Goal: Task Accomplishment & Management: Complete application form

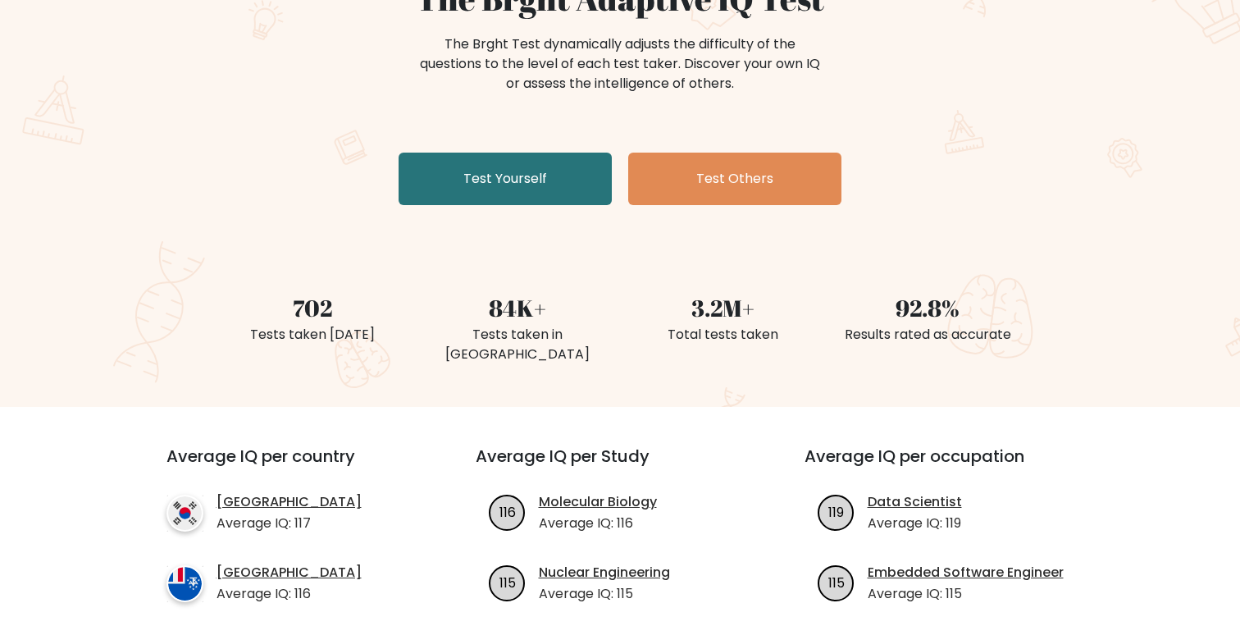
scroll to position [183, 0]
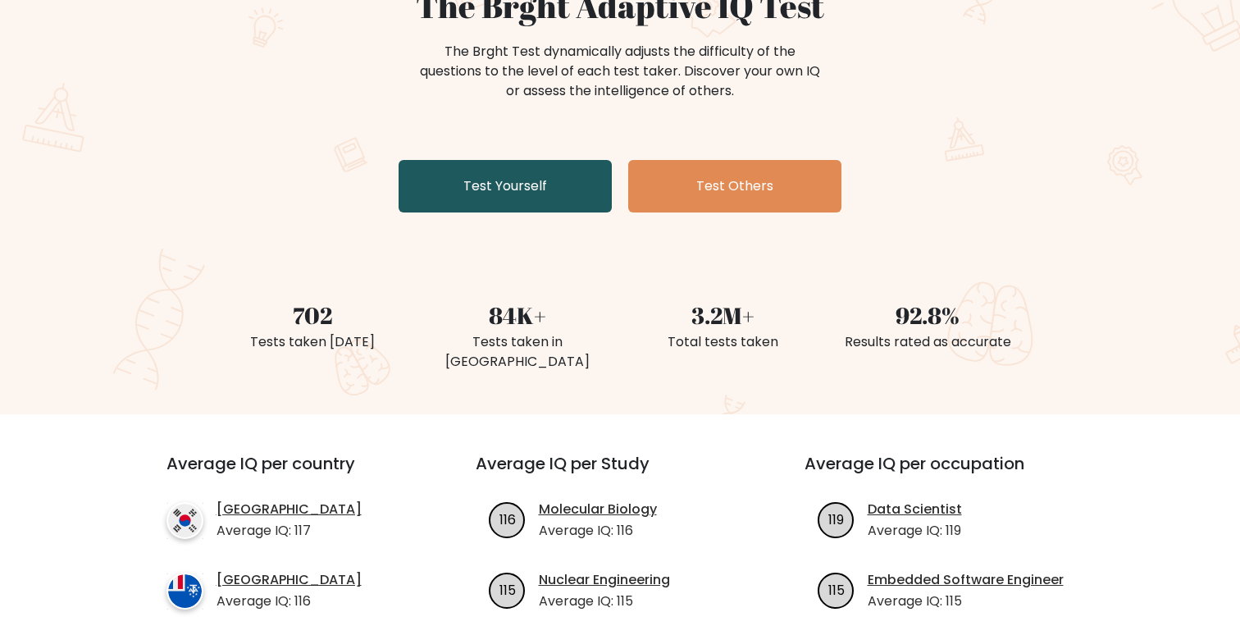
click at [558, 193] on link "Test Yourself" at bounding box center [505, 186] width 213 height 53
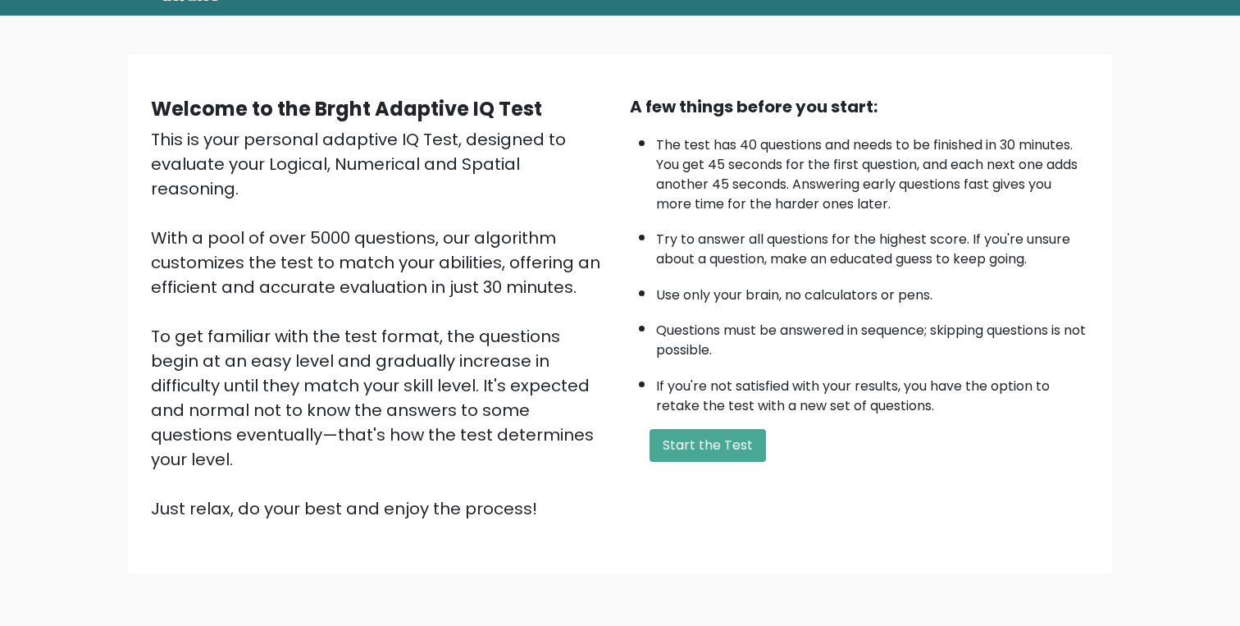
scroll to position [86, 0]
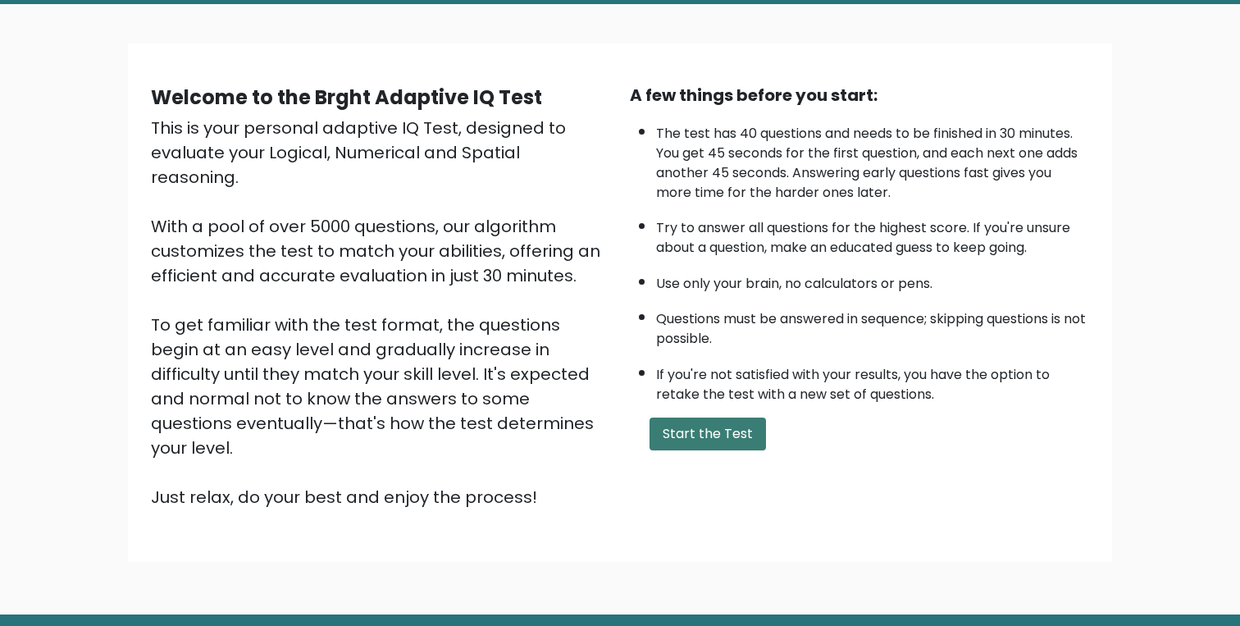
click at [714, 434] on button "Start the Test" at bounding box center [708, 434] width 116 height 33
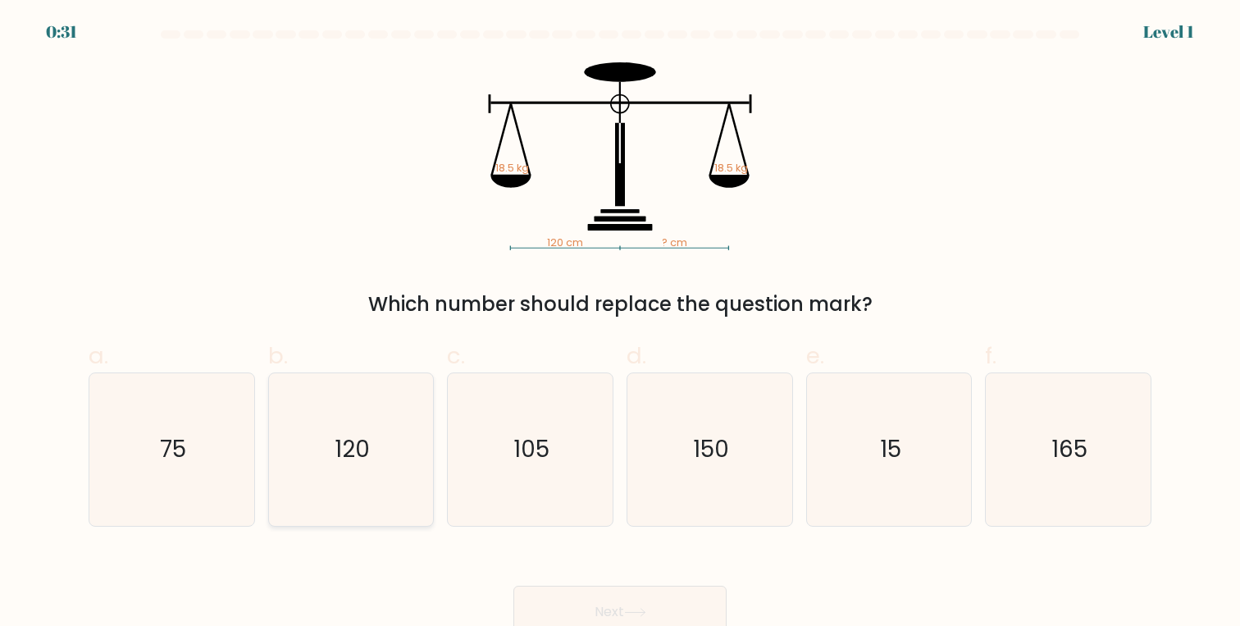
click at [372, 423] on icon "120" at bounding box center [351, 449] width 152 height 152
click at [620, 324] on input "b. 120" at bounding box center [620, 318] width 1 height 11
radio input "true"
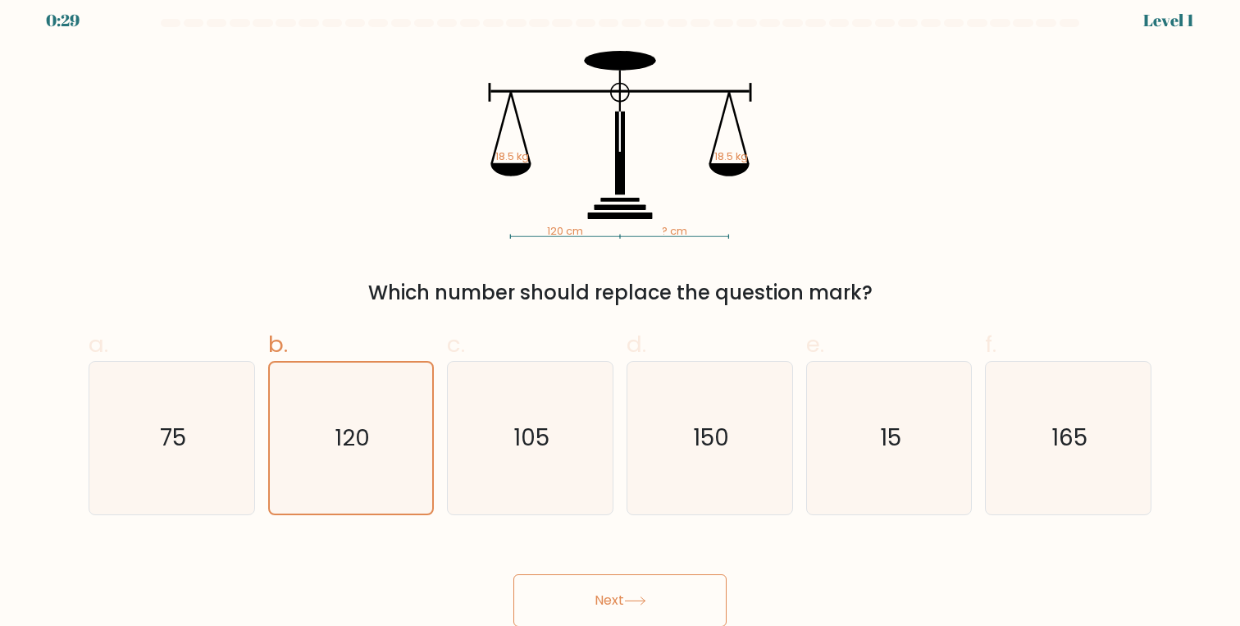
click at [631, 596] on icon at bounding box center [635, 600] width 22 height 9
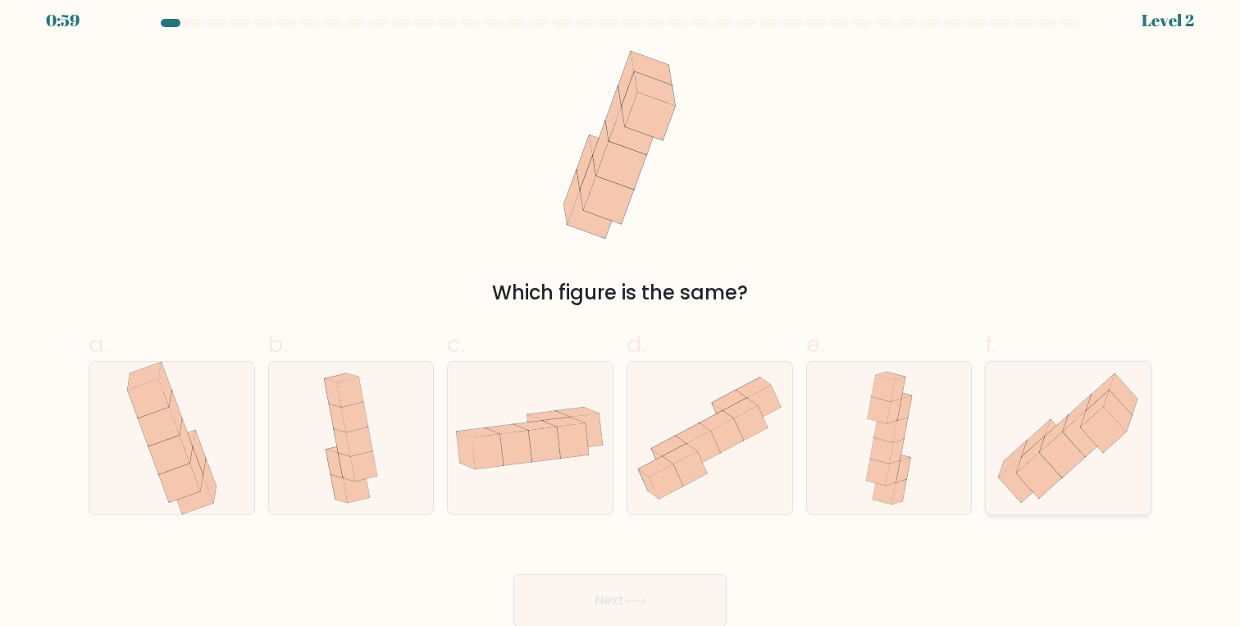
click at [998, 441] on icon at bounding box center [1068, 438] width 165 height 144
click at [621, 313] on input "f." at bounding box center [620, 307] width 1 height 11
radio input "true"
click at [669, 595] on button "Next" at bounding box center [620, 600] width 213 height 53
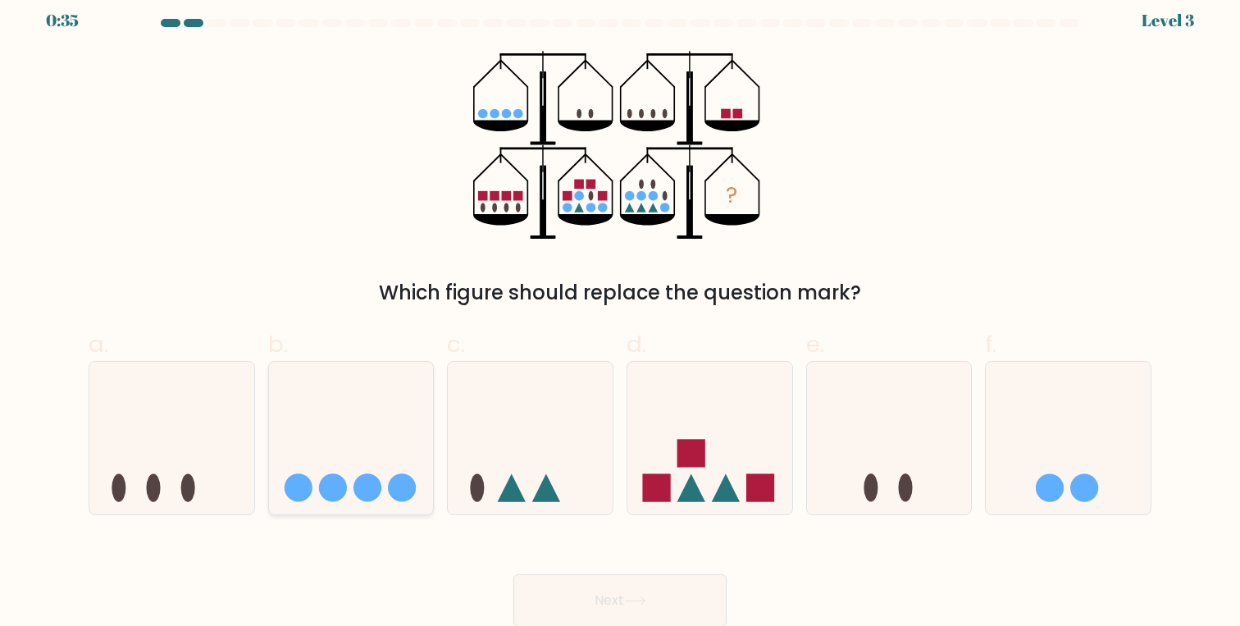
click at [396, 474] on circle at bounding box center [402, 488] width 28 height 28
click at [620, 313] on input "b." at bounding box center [620, 307] width 1 height 11
radio input "true"
click at [641, 595] on button "Next" at bounding box center [620, 600] width 213 height 53
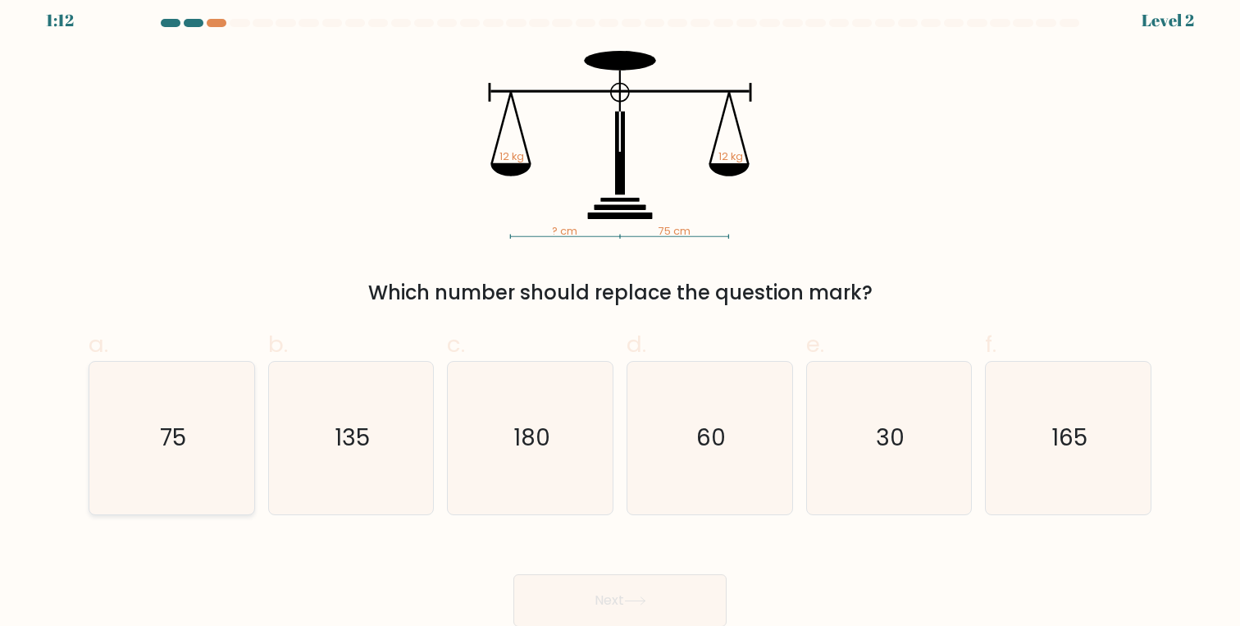
click at [189, 468] on icon "75" at bounding box center [172, 438] width 152 height 152
click at [620, 313] on input "a. 75" at bounding box center [620, 307] width 1 height 11
radio input "true"
click at [617, 594] on button "Next" at bounding box center [620, 600] width 213 height 53
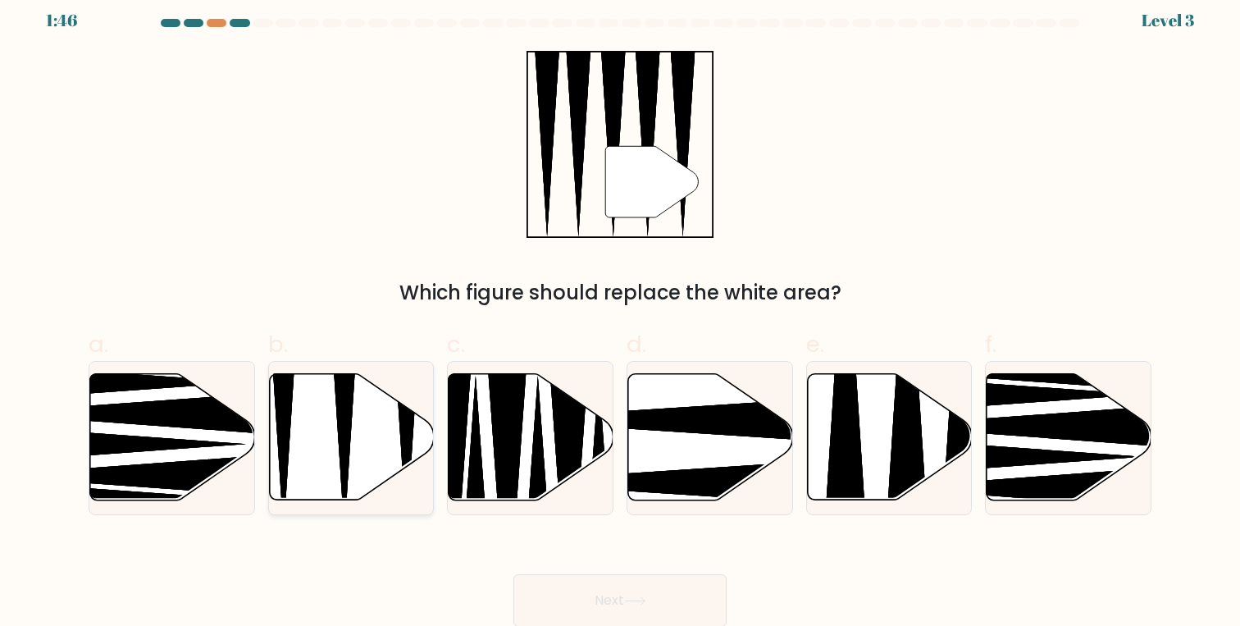
click at [357, 450] on icon at bounding box center [351, 437] width 165 height 126
click at [620, 313] on input "b." at bounding box center [620, 307] width 1 height 11
radio input "true"
click at [709, 596] on button "Next" at bounding box center [620, 600] width 213 height 53
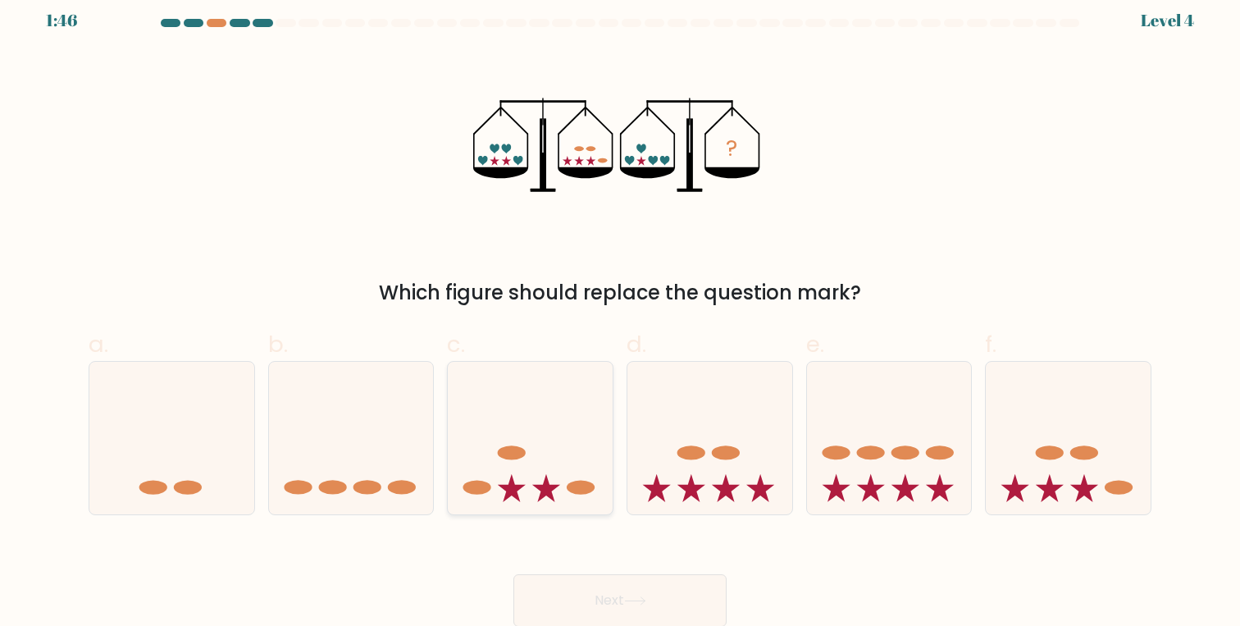
click at [550, 455] on icon at bounding box center [530, 438] width 165 height 136
click at [620, 313] on input "c." at bounding box center [620, 307] width 1 height 11
radio input "true"
click at [625, 593] on button "Next" at bounding box center [620, 600] width 213 height 53
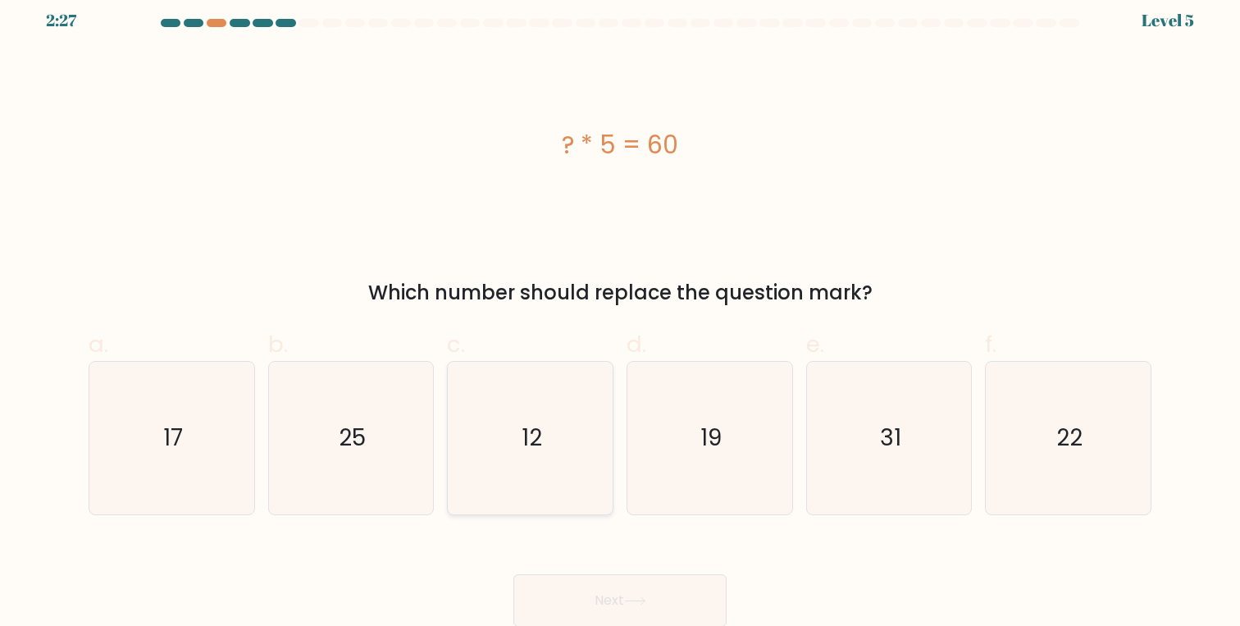
click at [556, 493] on icon "12" at bounding box center [530, 438] width 152 height 152
click at [620, 313] on input "c. 12" at bounding box center [620, 307] width 1 height 11
radio input "true"
click at [627, 582] on button "Next" at bounding box center [620, 600] width 213 height 53
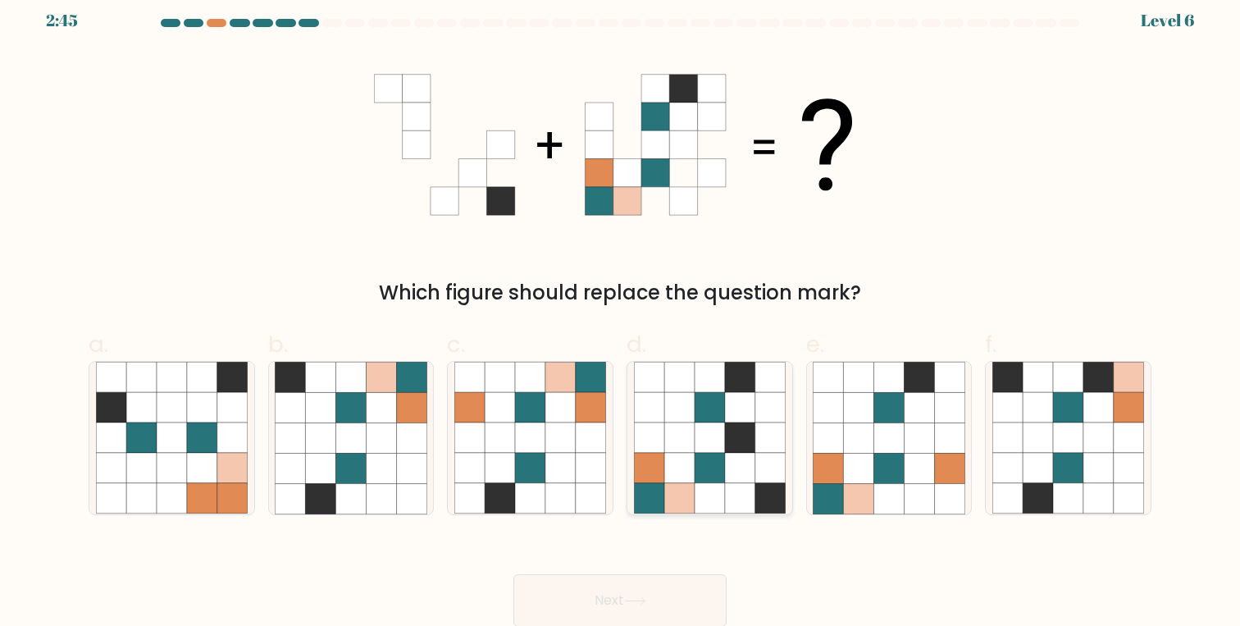
click at [737, 497] on icon at bounding box center [740, 498] width 30 height 30
click at [621, 313] on input "d." at bounding box center [620, 307] width 1 height 11
radio input "true"
click at [679, 617] on button "Next" at bounding box center [620, 600] width 213 height 53
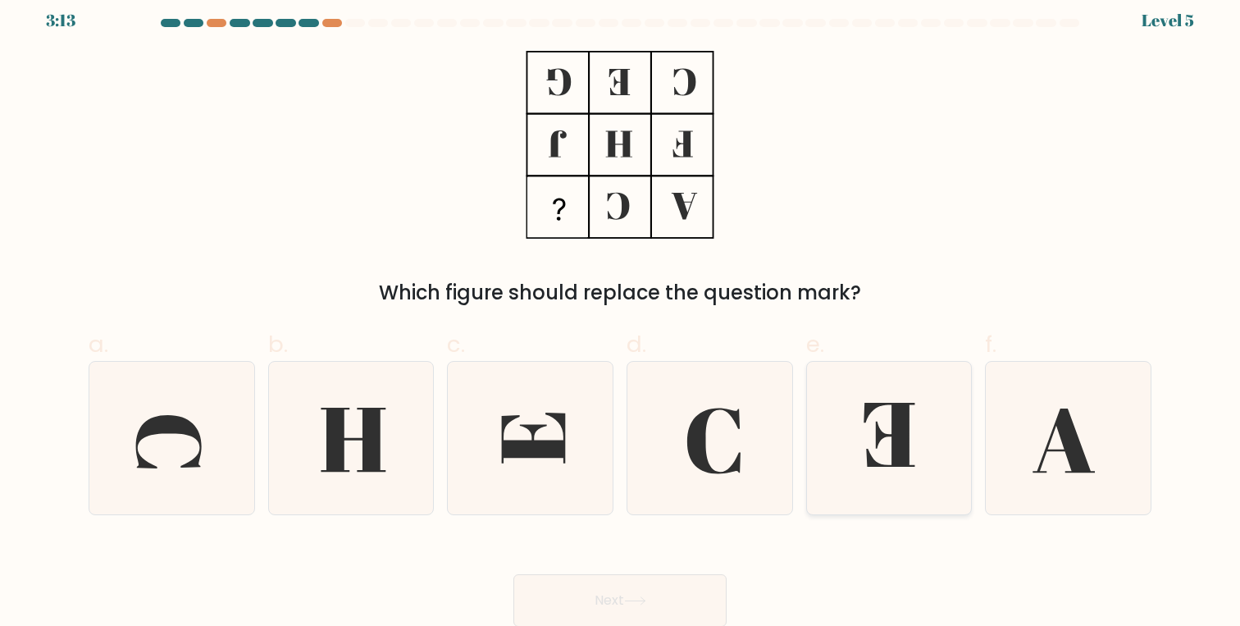
click at [837, 447] on icon at bounding box center [889, 438] width 152 height 152
click at [621, 313] on input "e." at bounding box center [620, 307] width 1 height 11
radio input "true"
click at [655, 603] on button "Next" at bounding box center [620, 600] width 213 height 53
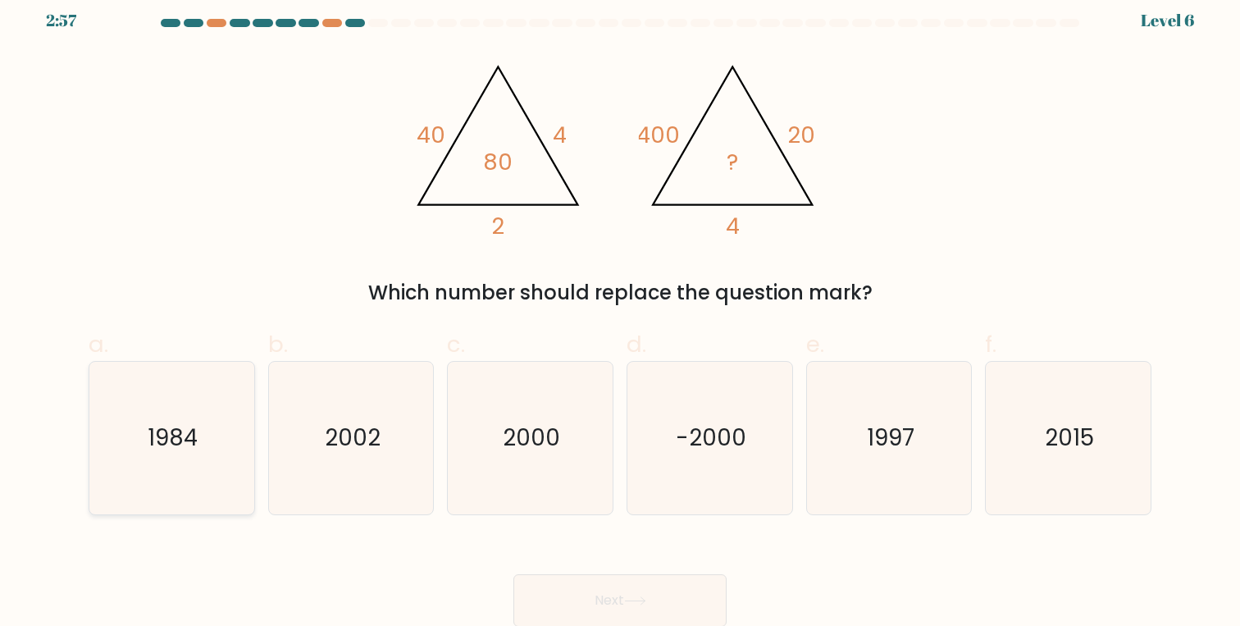
click at [191, 464] on icon "1984" at bounding box center [172, 438] width 152 height 152
click at [620, 313] on input "a. 1984" at bounding box center [620, 307] width 1 height 11
radio input "true"
click at [614, 598] on button "Next" at bounding box center [620, 600] width 213 height 53
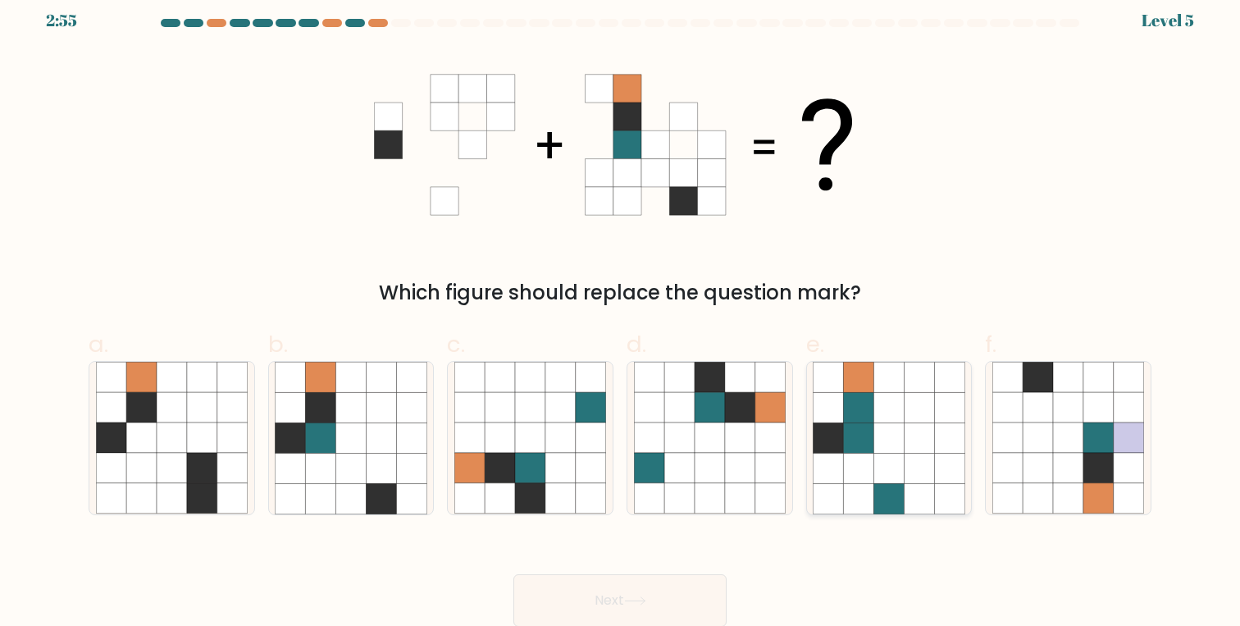
click at [867, 466] on icon at bounding box center [859, 468] width 30 height 30
click at [621, 313] on input "e." at bounding box center [620, 307] width 1 height 11
radio input "true"
click at [678, 592] on button "Next" at bounding box center [620, 600] width 213 height 53
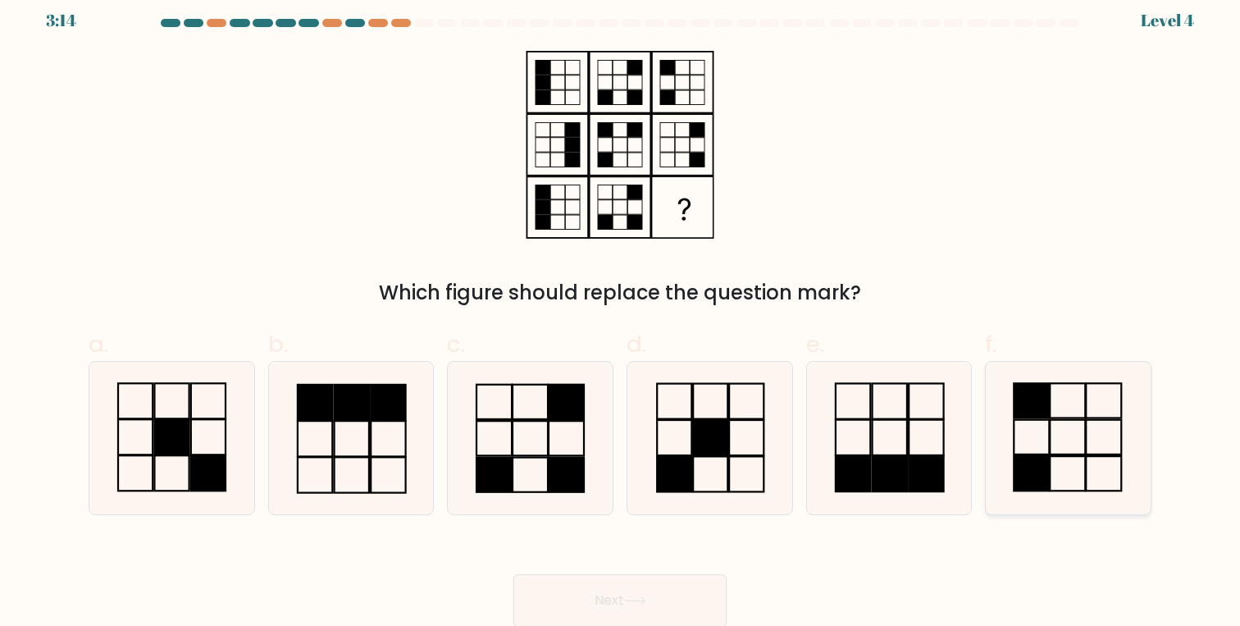
click at [1063, 446] on icon at bounding box center [1069, 438] width 152 height 152
click at [621, 313] on input "f." at bounding box center [620, 307] width 1 height 11
radio input "true"
click at [672, 602] on button "Next" at bounding box center [620, 600] width 213 height 53
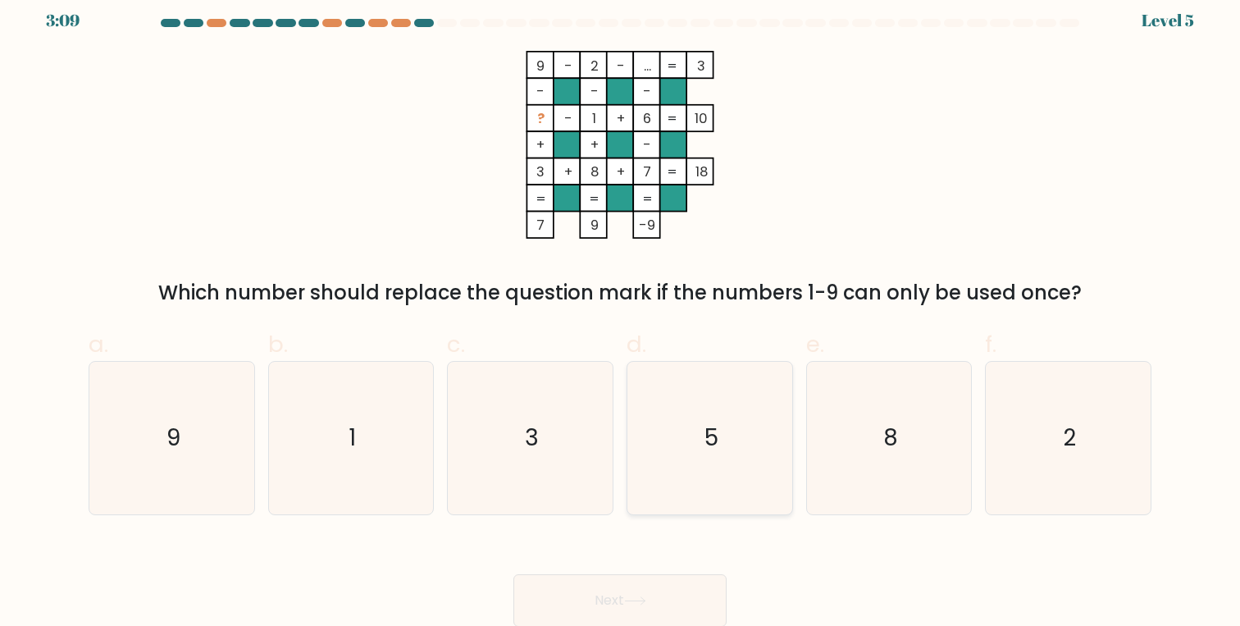
click at [752, 438] on icon "5" at bounding box center [710, 438] width 152 height 152
click at [621, 313] on input "d. 5" at bounding box center [620, 307] width 1 height 11
radio input "true"
click at [683, 583] on button "Next" at bounding box center [620, 600] width 213 height 53
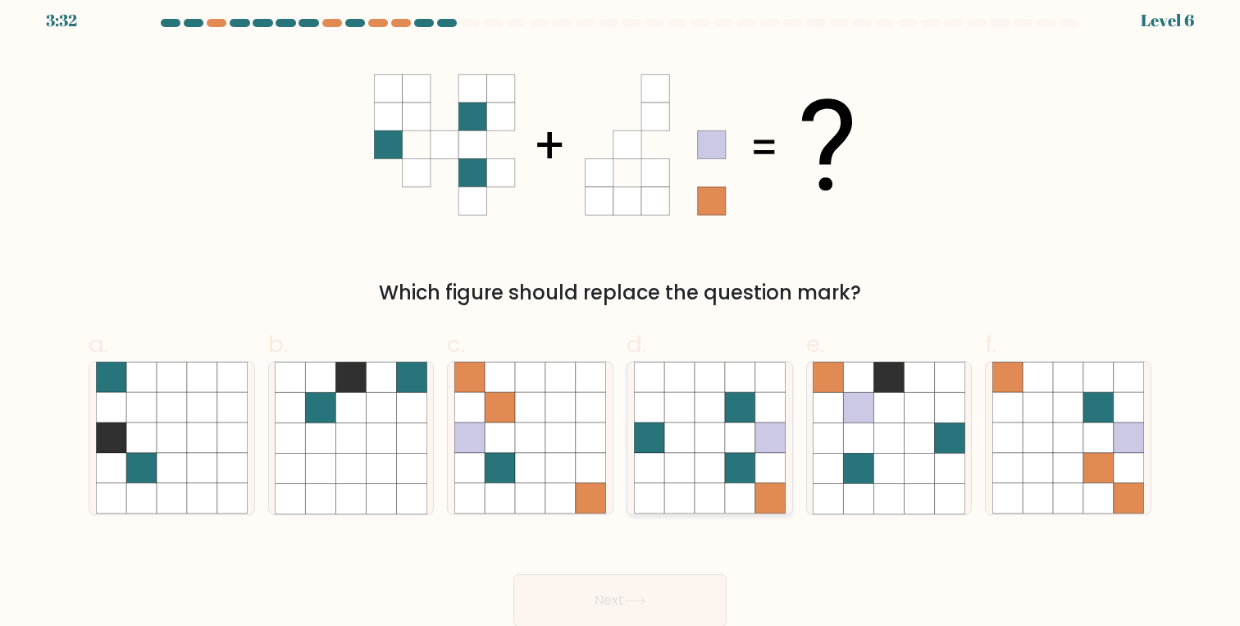
click at [714, 449] on icon at bounding box center [710, 437] width 30 height 30
click at [621, 313] on input "d." at bounding box center [620, 307] width 1 height 11
radio input "true"
click at [679, 596] on button "Next" at bounding box center [620, 600] width 213 height 53
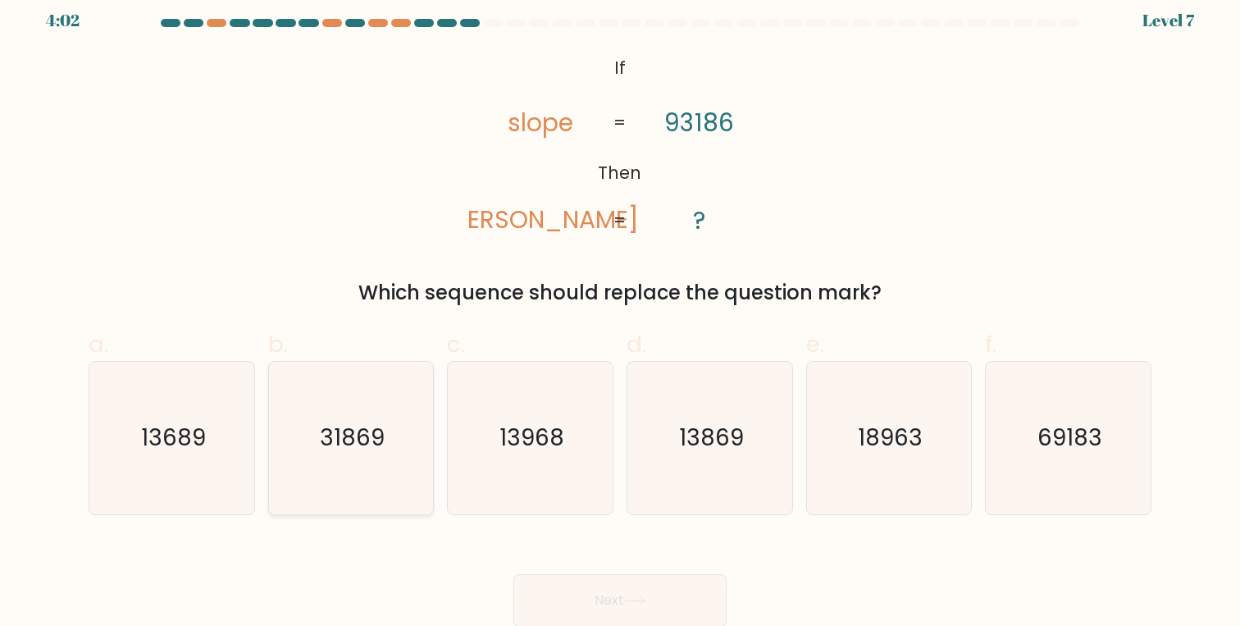
click at [326, 442] on text "31869" at bounding box center [352, 438] width 65 height 32
click at [620, 313] on input "b. 31869" at bounding box center [620, 307] width 1 height 11
radio input "true"
click at [589, 587] on button "Next" at bounding box center [620, 600] width 213 height 53
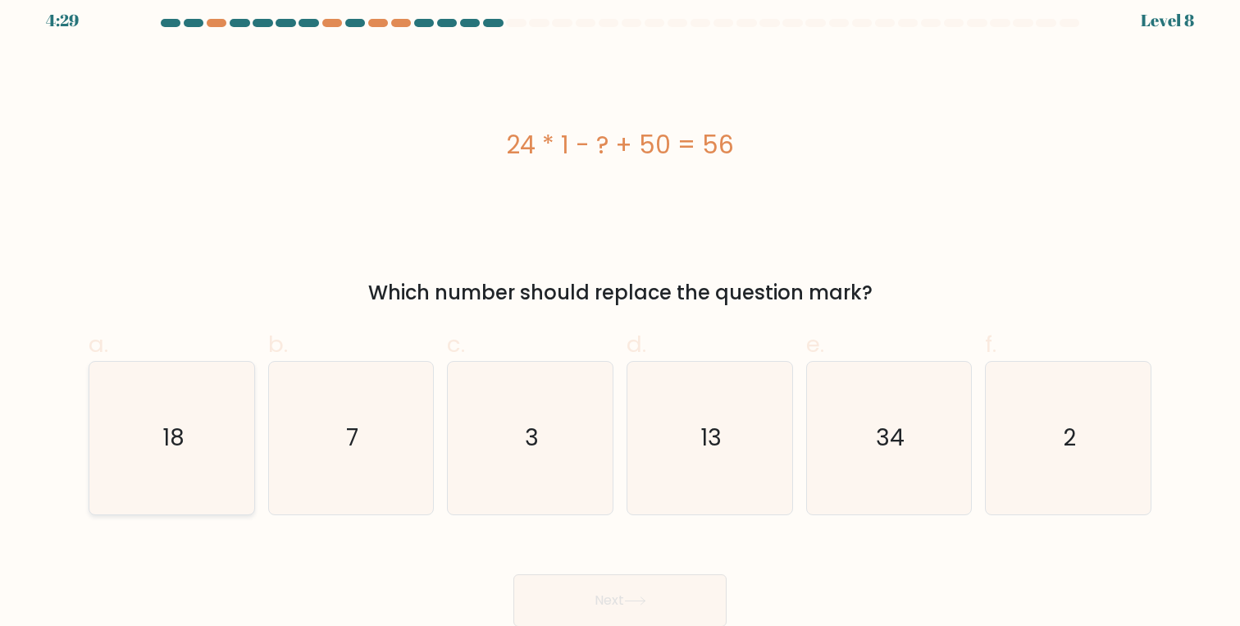
click at [230, 467] on icon "18" at bounding box center [172, 438] width 152 height 152
click at [620, 313] on input "a. 18" at bounding box center [620, 307] width 1 height 11
radio input "true"
click at [578, 578] on button "Next" at bounding box center [620, 600] width 213 height 53
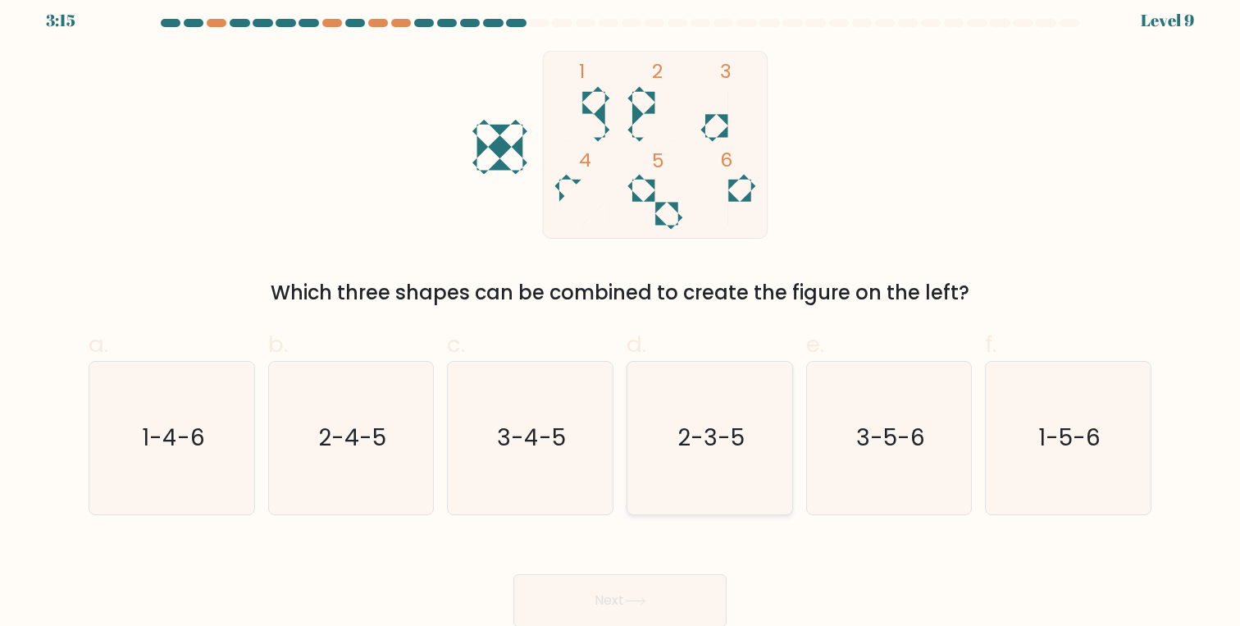
click at [760, 441] on icon "2-3-5" at bounding box center [710, 438] width 152 height 152
click at [621, 313] on input "d. 2-3-5" at bounding box center [620, 307] width 1 height 11
radio input "true"
click at [617, 595] on button "Next" at bounding box center [620, 600] width 213 height 53
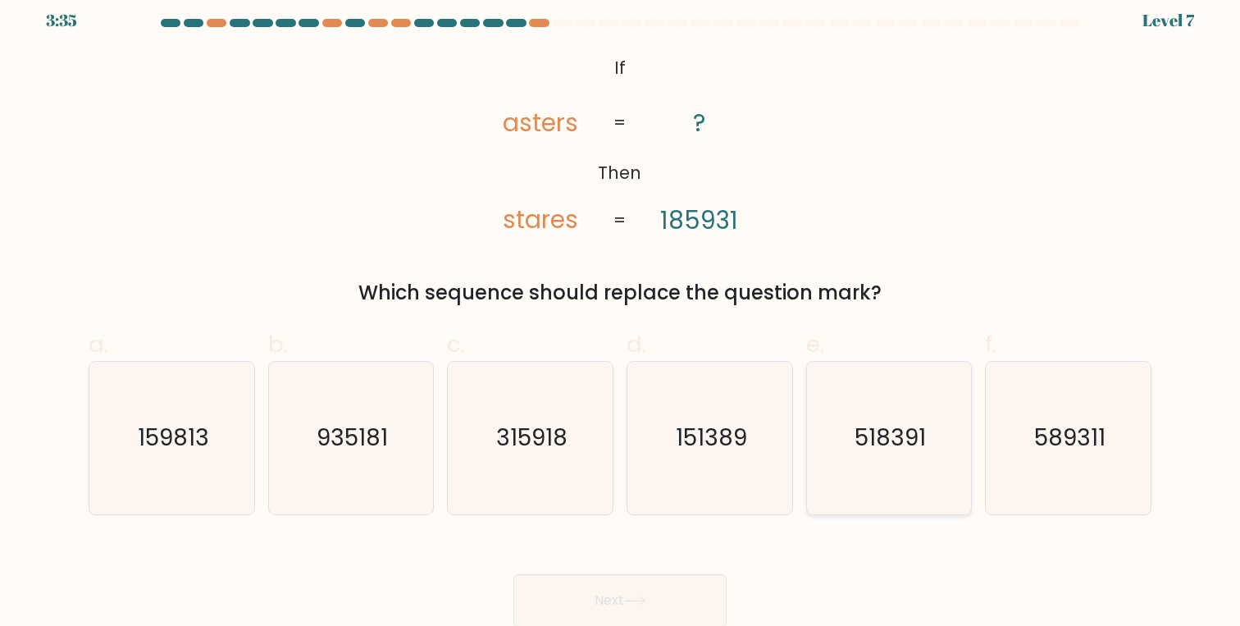
click at [848, 421] on icon "518391" at bounding box center [889, 438] width 152 height 152
click at [621, 313] on input "e. 518391" at bounding box center [620, 307] width 1 height 11
radio input "true"
click at [696, 571] on div "Next" at bounding box center [620, 581] width 1083 height 92
click at [646, 600] on icon at bounding box center [635, 600] width 22 height 9
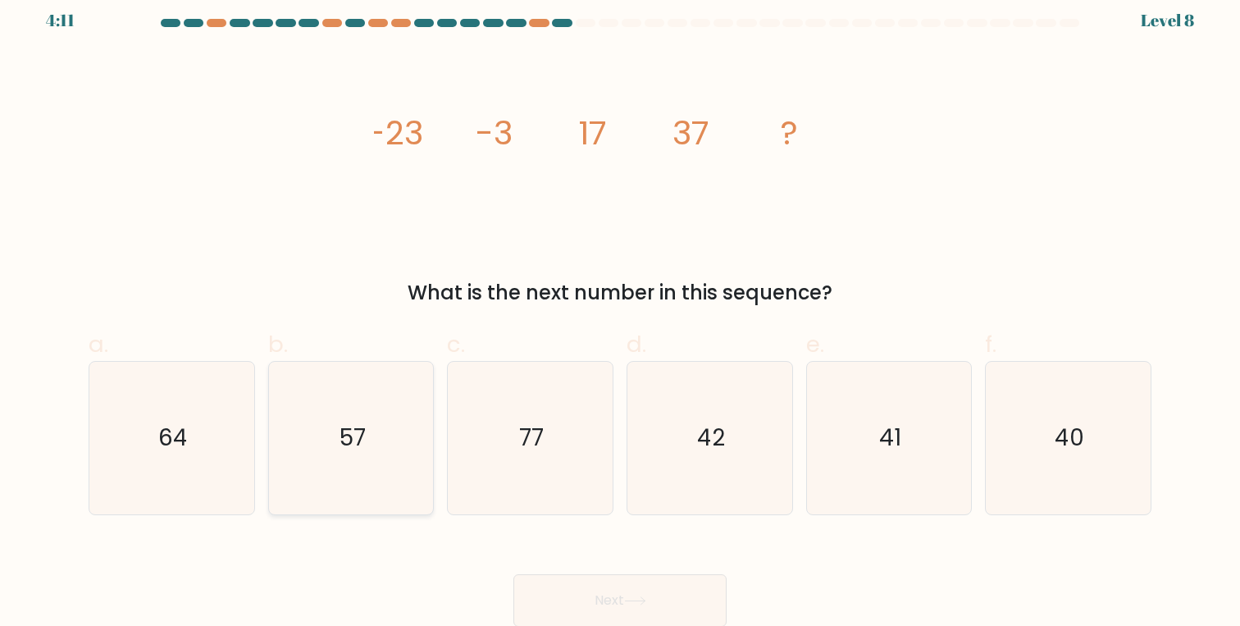
click at [405, 431] on icon "57" at bounding box center [351, 438] width 152 height 152
click at [620, 313] on input "b. 57" at bounding box center [620, 307] width 1 height 11
radio input "true"
click at [584, 593] on button "Next" at bounding box center [620, 600] width 213 height 53
